Goal: Task Accomplishment & Management: Manage account settings

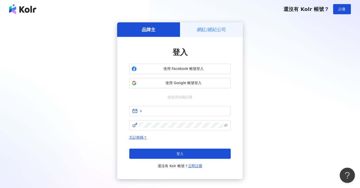
click at [211, 28] on h5 "網紅/經紀公司" at bounding box center [211, 29] width 29 height 6
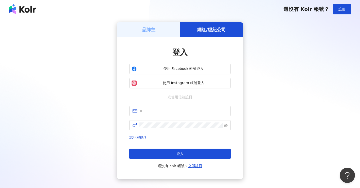
click at [214, 35] on div "網紅/經紀公司" at bounding box center [211, 29] width 63 height 14
click at [184, 80] on button "使用 Instagram 帳號登入" at bounding box center [180, 83] width 102 height 10
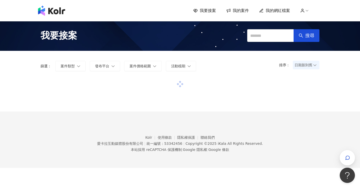
click at [238, 9] on span "我的案件" at bounding box center [241, 11] width 16 height 6
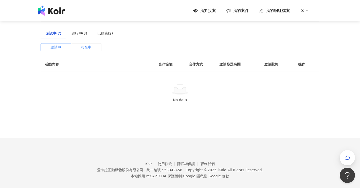
click at [85, 46] on span "報名中" at bounding box center [86, 47] width 11 height 8
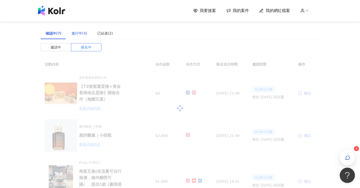
click at [79, 33] on div "進行中(3)" at bounding box center [80, 33] width 16 height 6
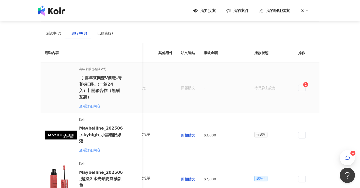
scroll to position [0, 256]
click at [305, 83] on span "1" at bounding box center [306, 84] width 2 height 5
click at [303, 86] on icon "ellipsis" at bounding box center [302, 88] width 4 height 4
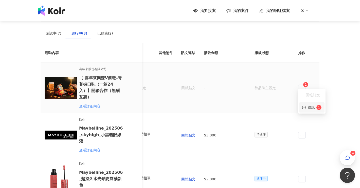
click at [315, 108] on span "1" at bounding box center [318, 107] width 7 height 5
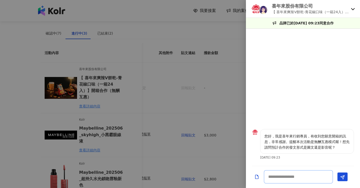
click at [280, 179] on textarea at bounding box center [298, 176] width 69 height 13
type textarea "*"
type textarea "********"
click at [346, 173] on button "Send" at bounding box center [343, 177] width 10 height 9
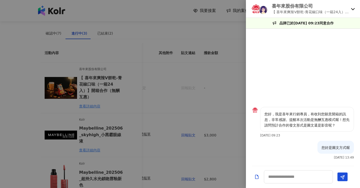
click at [189, 112] on div at bounding box center [180, 94] width 360 height 188
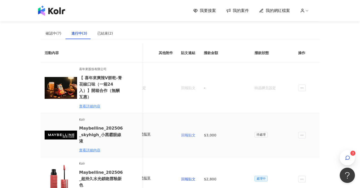
click at [184, 133] on span "回報貼文" at bounding box center [188, 135] width 14 height 4
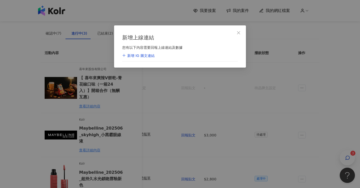
click at [172, 58] on div "新增 IG 圖文連結" at bounding box center [180, 55] width 116 height 11
click at [169, 55] on div "新增 IG 圖文連結" at bounding box center [180, 55] width 116 height 11
click at [241, 35] on button "Close" at bounding box center [239, 33] width 10 height 10
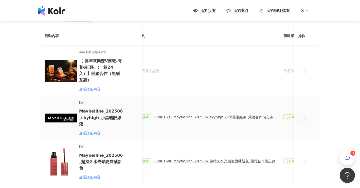
scroll to position [0, 148]
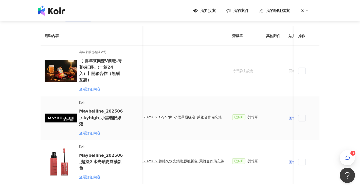
click at [240, 119] on td "已簽回 勞報單" at bounding box center [245, 118] width 34 height 44
click at [289, 116] on span "回報貼文" at bounding box center [296, 118] width 14 height 4
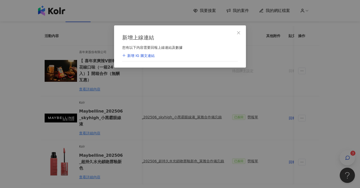
click at [166, 57] on div "新增 IG 圖文連結" at bounding box center [180, 55] width 116 height 11
click at [149, 57] on div "新增 IG 圖文連結" at bounding box center [138, 55] width 32 height 5
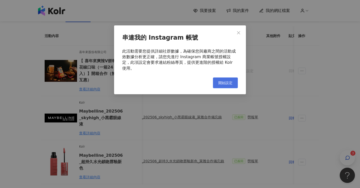
click at [232, 79] on button "開始設定" at bounding box center [225, 82] width 25 height 11
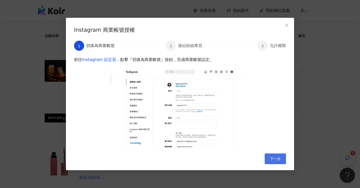
click at [276, 158] on span "下一步" at bounding box center [275, 159] width 11 height 4
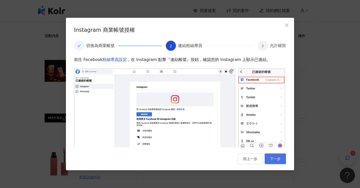
click at [278, 160] on span "下一步" at bounding box center [275, 159] width 11 height 4
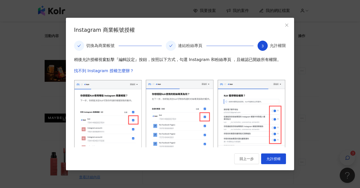
click at [278, 160] on span "允許授權" at bounding box center [274, 159] width 14 height 4
click at [288, 25] on icon "close" at bounding box center [287, 25] width 4 height 4
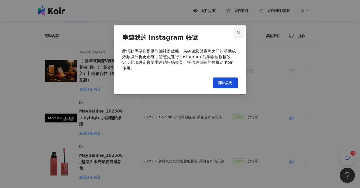
click at [237, 32] on icon "close" at bounding box center [239, 33] width 4 height 4
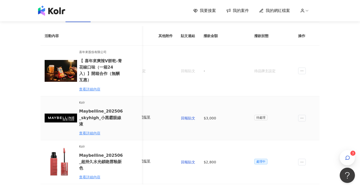
scroll to position [0, 256]
click at [256, 115] on span "待處理" at bounding box center [261, 118] width 13 height 6
click at [258, 159] on span "處理中" at bounding box center [261, 162] width 13 height 6
click at [308, 152] on td at bounding box center [306, 162] width 25 height 44
click at [313, 153] on td at bounding box center [306, 162] width 25 height 44
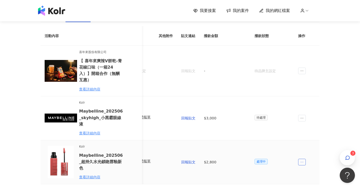
click at [303, 160] on icon "ellipsis" at bounding box center [302, 162] width 4 height 4
click at [311, 176] on li "傳訊" at bounding box center [311, 173] width 24 height 10
click at [301, 116] on td at bounding box center [306, 118] width 25 height 44
click at [303, 116] on icon "ellipsis" at bounding box center [302, 118] width 4 height 4
click at [309, 133] on div "傳訊" at bounding box center [312, 133] width 18 height 6
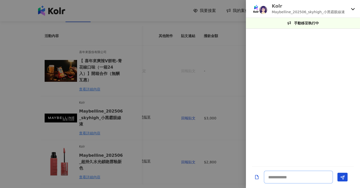
click at [291, 172] on textarea at bounding box center [298, 177] width 69 height 13
click at [292, 176] on textarea at bounding box center [298, 177] width 69 height 13
type textarea "*"
type textarea "**********"
drag, startPoint x: 308, startPoint y: 147, endPoint x: 353, endPoint y: 145, distance: 45.5
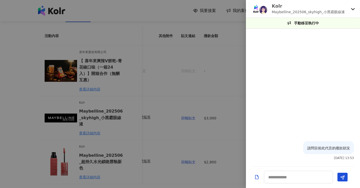
click at [353, 145] on div "請問目前此代言的撥款狀況" at bounding box center [329, 147] width 51 height 13
copy p "請問目前此代言的撥款狀況"
click at [222, 150] on div at bounding box center [180, 94] width 360 height 188
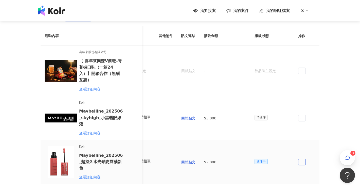
click at [302, 159] on span "ellipsis" at bounding box center [302, 162] width 8 height 7
click at [308, 172] on div "傳訊" at bounding box center [312, 174] width 18 height 6
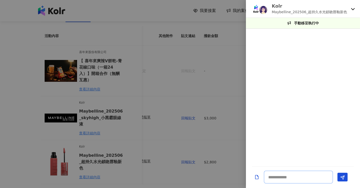
click at [303, 177] on textarea at bounding box center [298, 177] width 69 height 13
paste textarea "**********"
type textarea "**********"
click at [339, 176] on button "Send" at bounding box center [343, 177] width 10 height 9
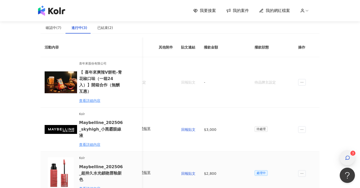
scroll to position [0, 0]
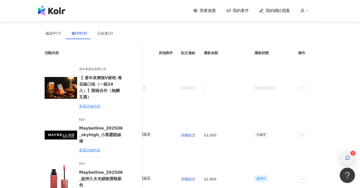
click at [351, 159] on div "button" at bounding box center [347, 157] width 15 height 15
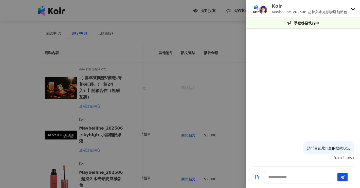
click at [351, 10] on div "Kolr Maybelline_202506_超持久水光鎖吻唇釉新色" at bounding box center [303, 9] width 114 height 18
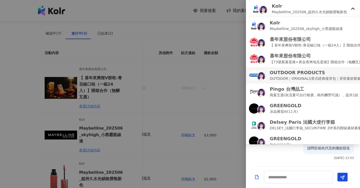
click at [325, 76] on p "OUTDOOR｜ORIGINALS美式經典後背包｜穿搭素材募集" at bounding box center [315, 79] width 91 height 6
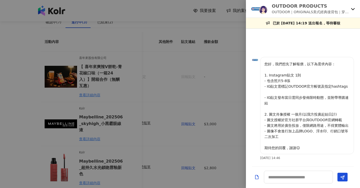
scroll to position [9, 0]
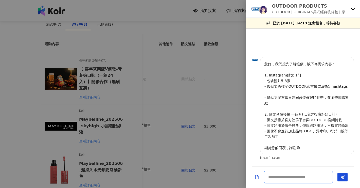
click at [291, 175] on textarea at bounding box center [298, 177] width 69 height 13
type textarea "*"
type textarea "**********"
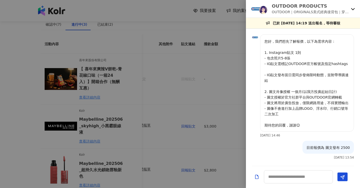
click at [353, 10] on icon at bounding box center [353, 9] width 4 height 4
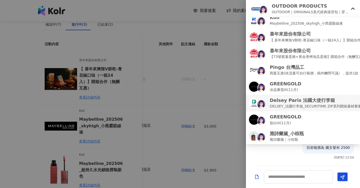
scroll to position [22, 0]
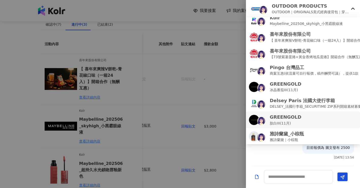
click at [303, 122] on div "GREENGOLD 肽白III(11月)" at bounding box center [303, 120] width 108 height 12
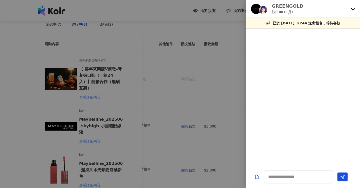
click at [352, 11] on div "GREENGOLD 肽白III(11月)" at bounding box center [303, 9] width 114 height 18
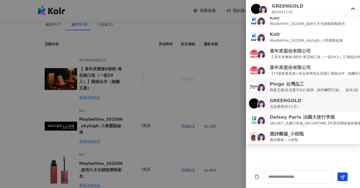
click at [322, 91] on p "商案互惠(依流量可自行報價，稿件酬勞可議），提供1款 (廠商提供,無法自行選擇顏色)" at bounding box center [338, 90] width 137 height 6
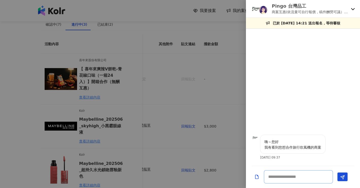
click at [287, 182] on textarea at bounding box center [298, 176] width 69 height 13
type textarea "****"
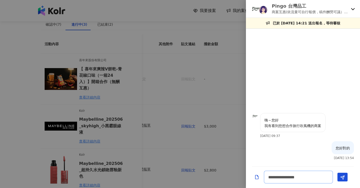
scroll to position [1, 0]
type textarea "**********"
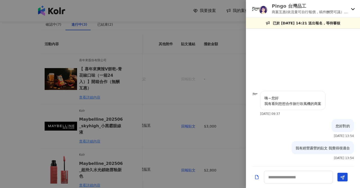
click at [354, 9] on icon at bounding box center [353, 9] width 4 height 2
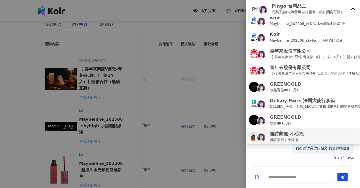
click at [300, 132] on p "雅詩蘭黛_小棕瓶" at bounding box center [287, 133] width 34 height 6
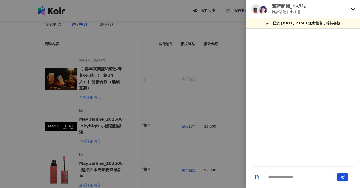
click at [352, 8] on icon at bounding box center [353, 9] width 4 height 4
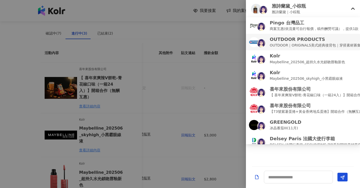
click at [335, 48] on li "OUTDOOR PRODUCTS OUTDOOR｜ORIGINALS美式經典後背包｜穿搭素材募集" at bounding box center [303, 42] width 114 height 16
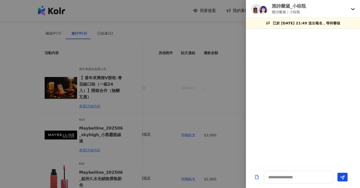
click at [351, 9] on icon at bounding box center [353, 9] width 4 height 4
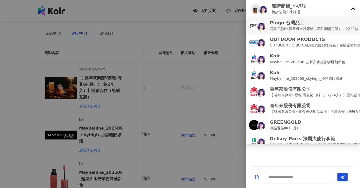
click at [331, 26] on p "商案互惠(依流量可自行報價，稿件酬勞可議），提供1款 (廠商提供,無法自行選擇顏色)" at bounding box center [338, 29] width 137 height 6
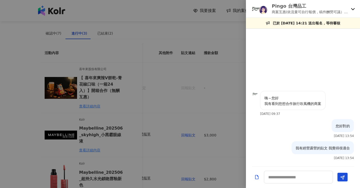
click at [354, 5] on div "Pingo 台灣品工 商案互惠(依流量可自行報價，稿件酬勞可議），提供1款 (廠商提供,無法自行選擇顏色)" at bounding box center [303, 9] width 114 height 18
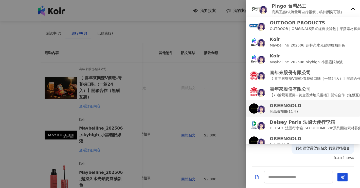
click at [316, 109] on div "GREENGOLD 冰晶番茄III(11月)" at bounding box center [303, 108] width 108 height 12
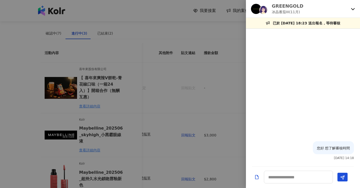
click at [352, 7] on icon at bounding box center [353, 9] width 4 height 4
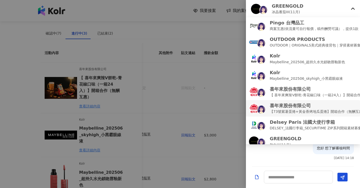
click at [323, 110] on p "【73號紫薯蛋捲+黃金香烤地瓜蛋捲】開箱合作（無酬互惠）" at bounding box center [318, 112] width 96 height 6
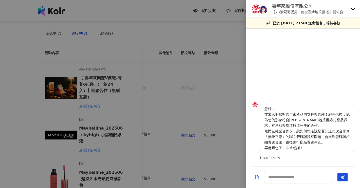
click at [352, 5] on div "喜年來股份有限公司 【73號紫薯蛋捲+黃金香烤地瓜蛋捲】開箱合作（無酬互惠）" at bounding box center [303, 9] width 114 height 18
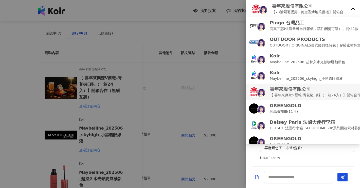
click at [315, 92] on p "【 喜年來爽辣V餅乾-青花椒口味（一箱24入）】開箱合作（無酬互惠）" at bounding box center [326, 95] width 112 height 6
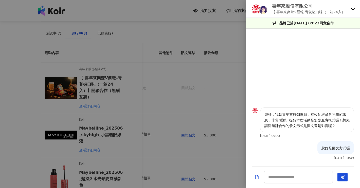
click at [211, 100] on div at bounding box center [180, 94] width 360 height 188
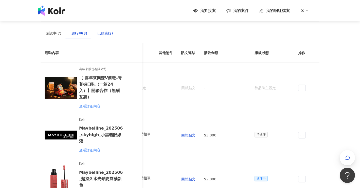
click at [106, 34] on div "已結束(2)" at bounding box center [105, 33] width 16 height 6
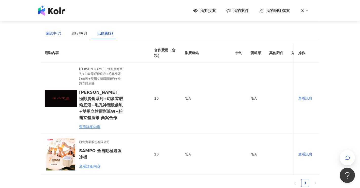
click at [50, 32] on div "確認中(7)" at bounding box center [54, 33] width 16 height 6
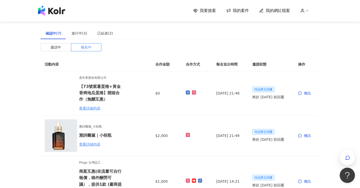
click at [208, 10] on span "我要接案" at bounding box center [208, 11] width 16 height 6
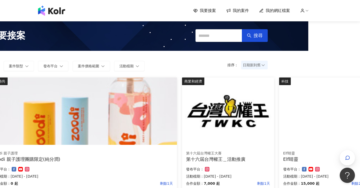
scroll to position [0, 52]
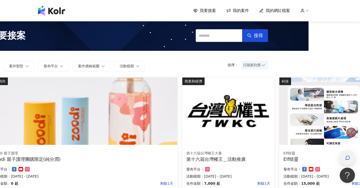
click at [348, 153] on div "button" at bounding box center [347, 157] width 7 height 11
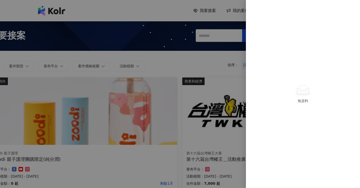
click at [216, 88] on div at bounding box center [180, 94] width 360 height 188
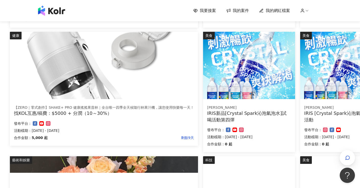
scroll to position [163, 30]
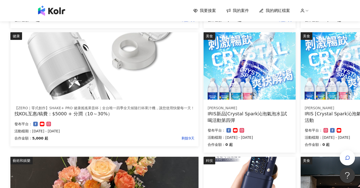
click at [141, 123] on div "發布平台：" at bounding box center [104, 124] width 180 height 6
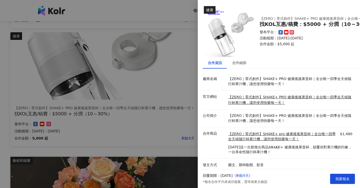
scroll to position [173, 30]
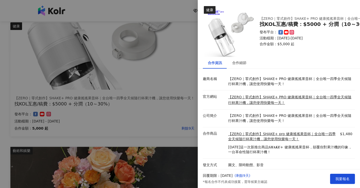
click at [165, 136] on div at bounding box center [180, 94] width 360 height 188
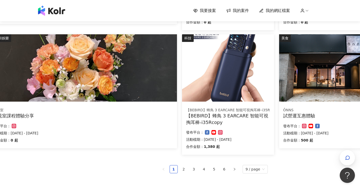
scroll to position [285, 52]
click at [188, 168] on link "2" at bounding box center [184, 169] width 8 height 8
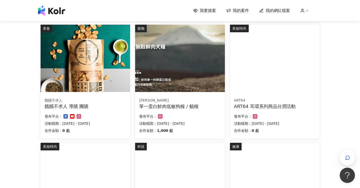
scroll to position [315, 0]
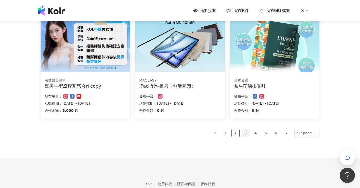
click at [245, 132] on link "3" at bounding box center [246, 133] width 8 height 8
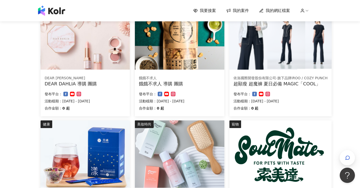
scroll to position [331, 0]
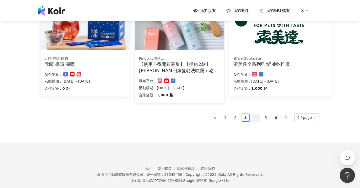
click at [257, 121] on link "4" at bounding box center [256, 118] width 8 height 8
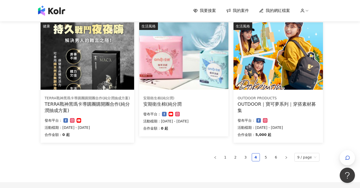
scroll to position [347, 0]
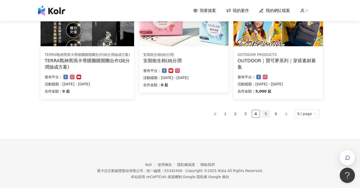
click at [268, 110] on link "5" at bounding box center [266, 114] width 8 height 8
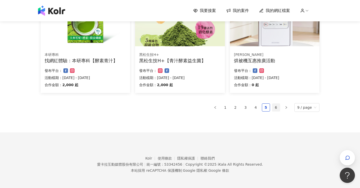
click at [277, 108] on link "6" at bounding box center [277, 108] width 8 height 8
